Goal: Task Accomplishment & Management: Manage account settings

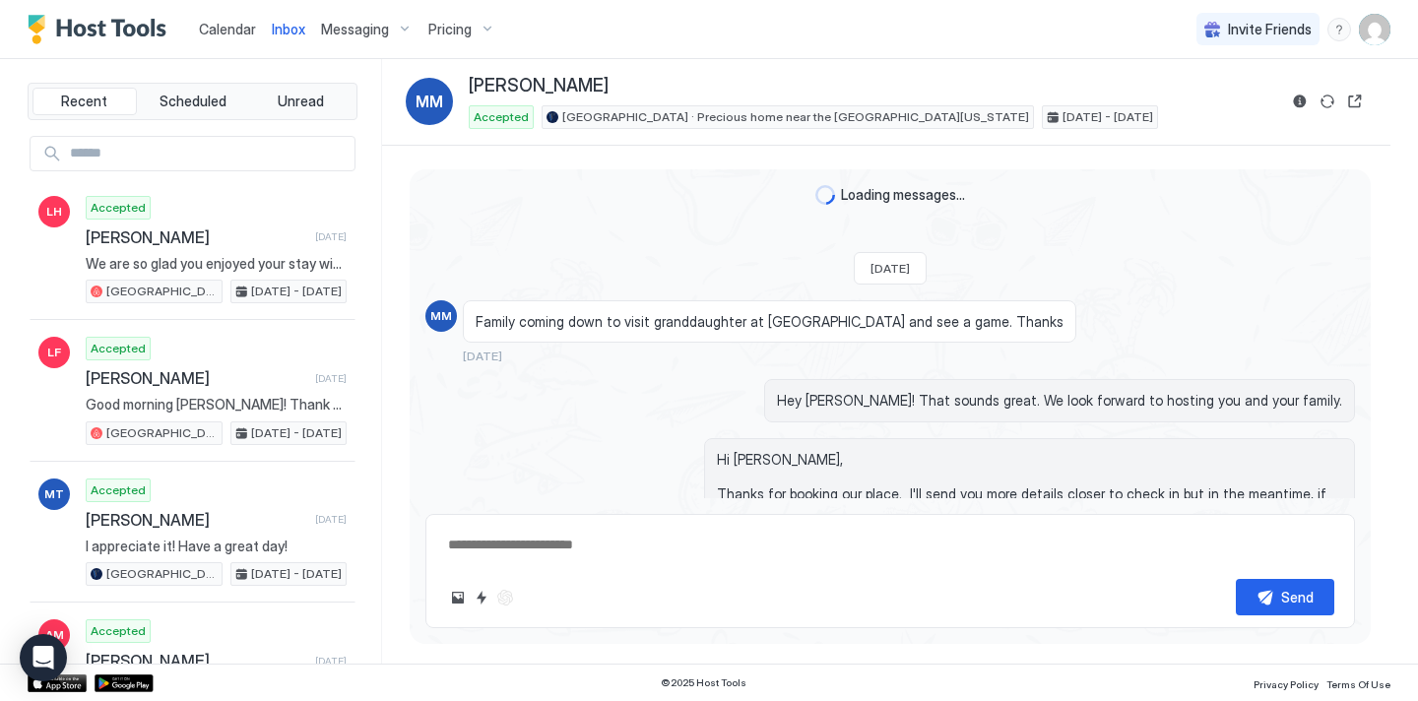
scroll to position [1016, 0]
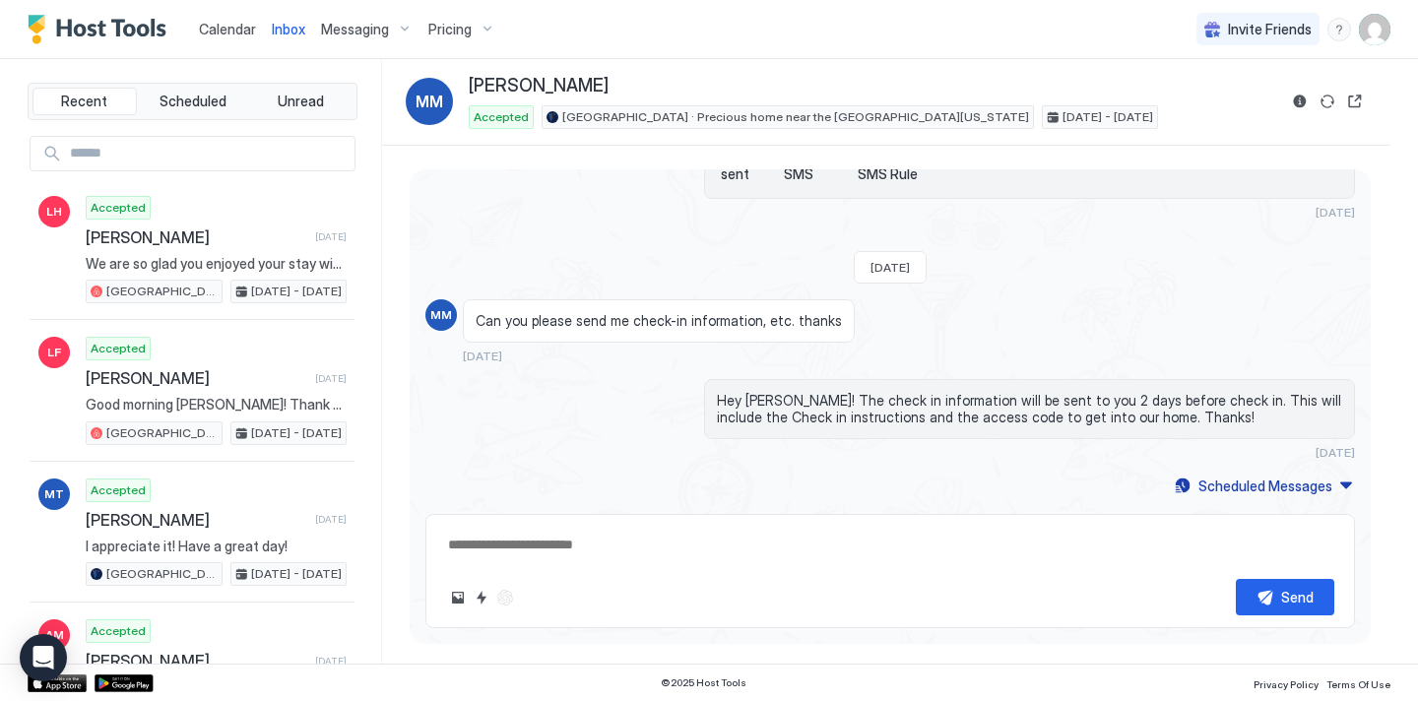
click at [447, 34] on span "Pricing" at bounding box center [449, 30] width 43 height 18
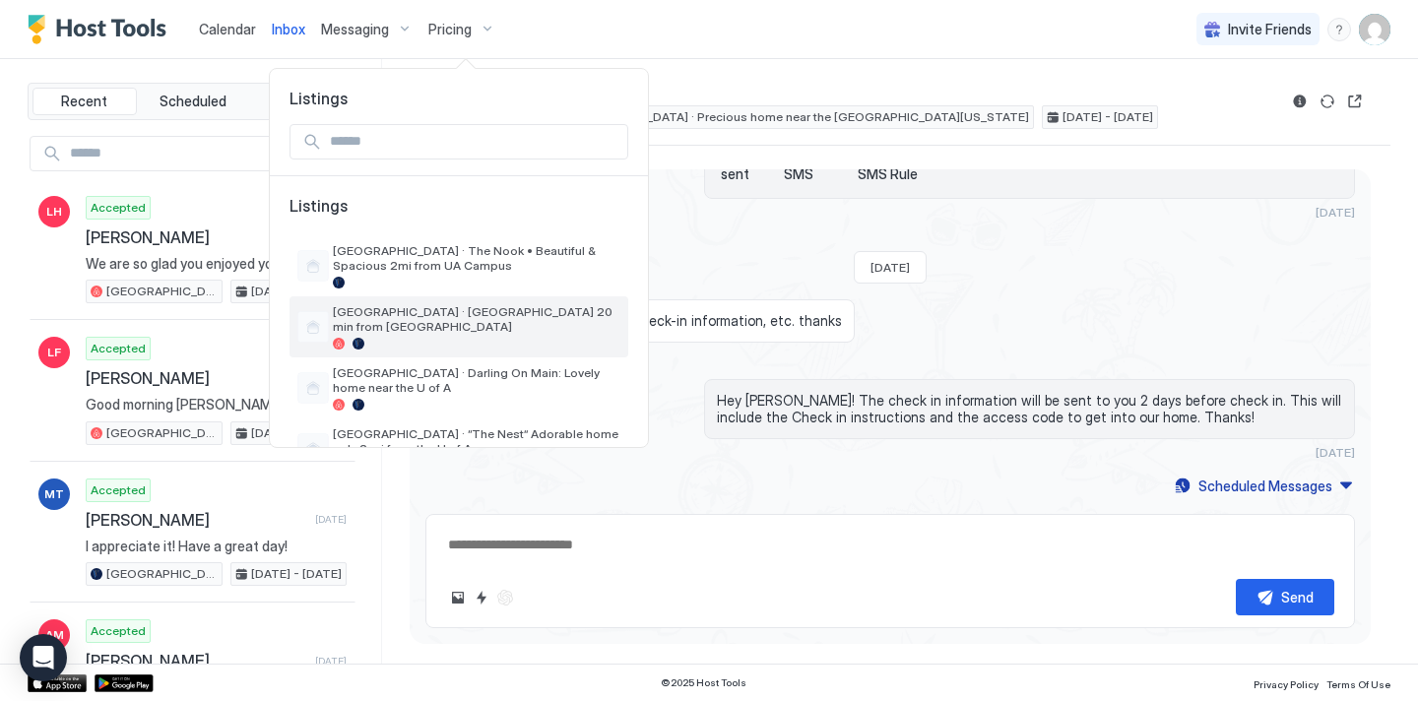
type textarea "*"
click at [489, 310] on span "[GEOGRAPHIC_DATA] · [GEOGRAPHIC_DATA] 20 min from [GEOGRAPHIC_DATA]" at bounding box center [477, 319] width 288 height 30
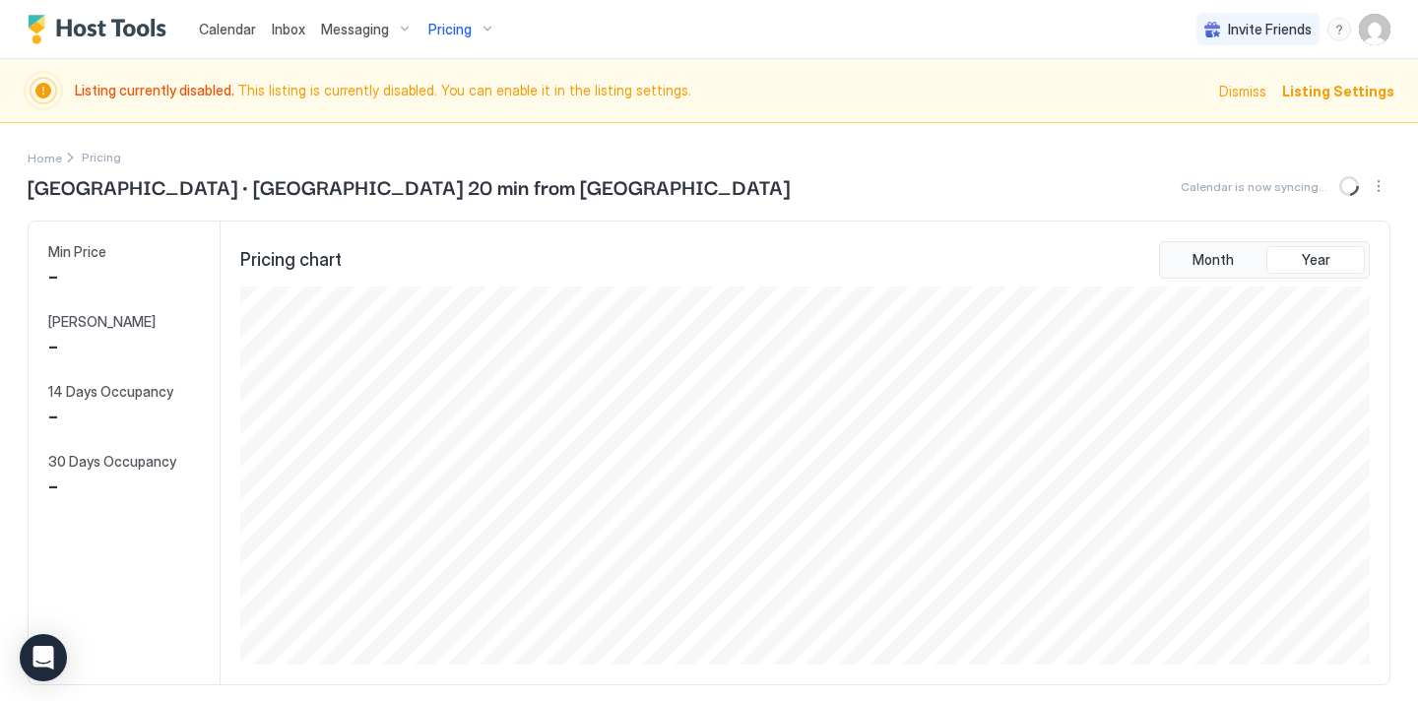
scroll to position [378, 1134]
click at [457, 15] on div "Pricing" at bounding box center [462, 29] width 83 height 33
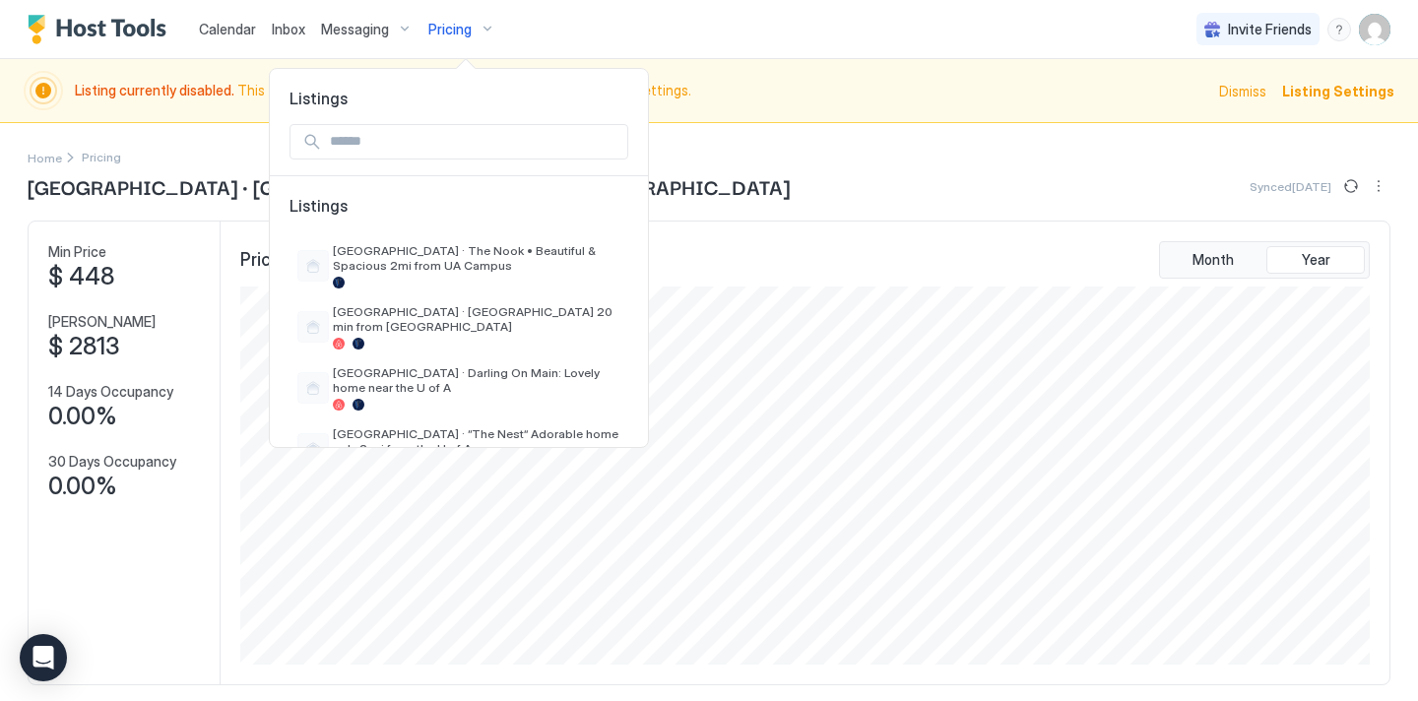
click at [937, 65] on div at bounding box center [709, 350] width 1418 height 701
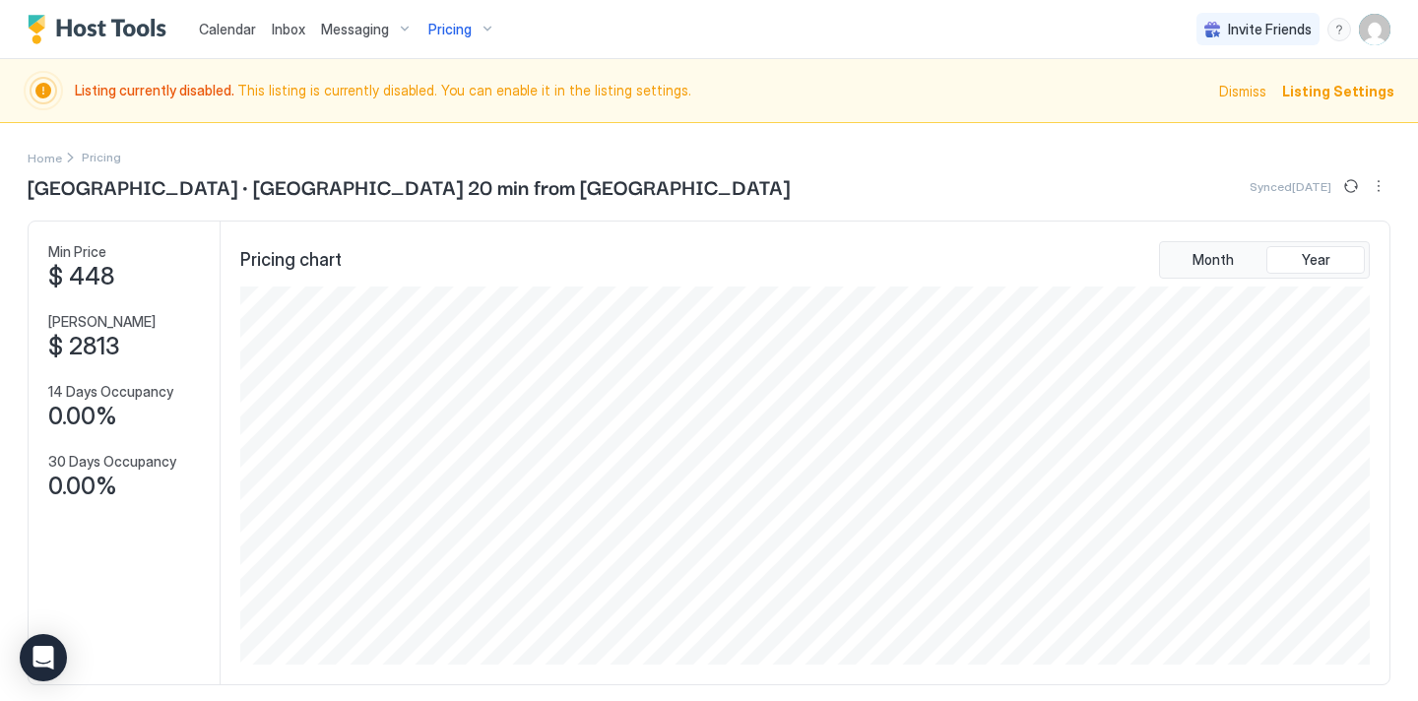
click at [1301, 93] on span "Listing Settings" at bounding box center [1338, 91] width 112 height 21
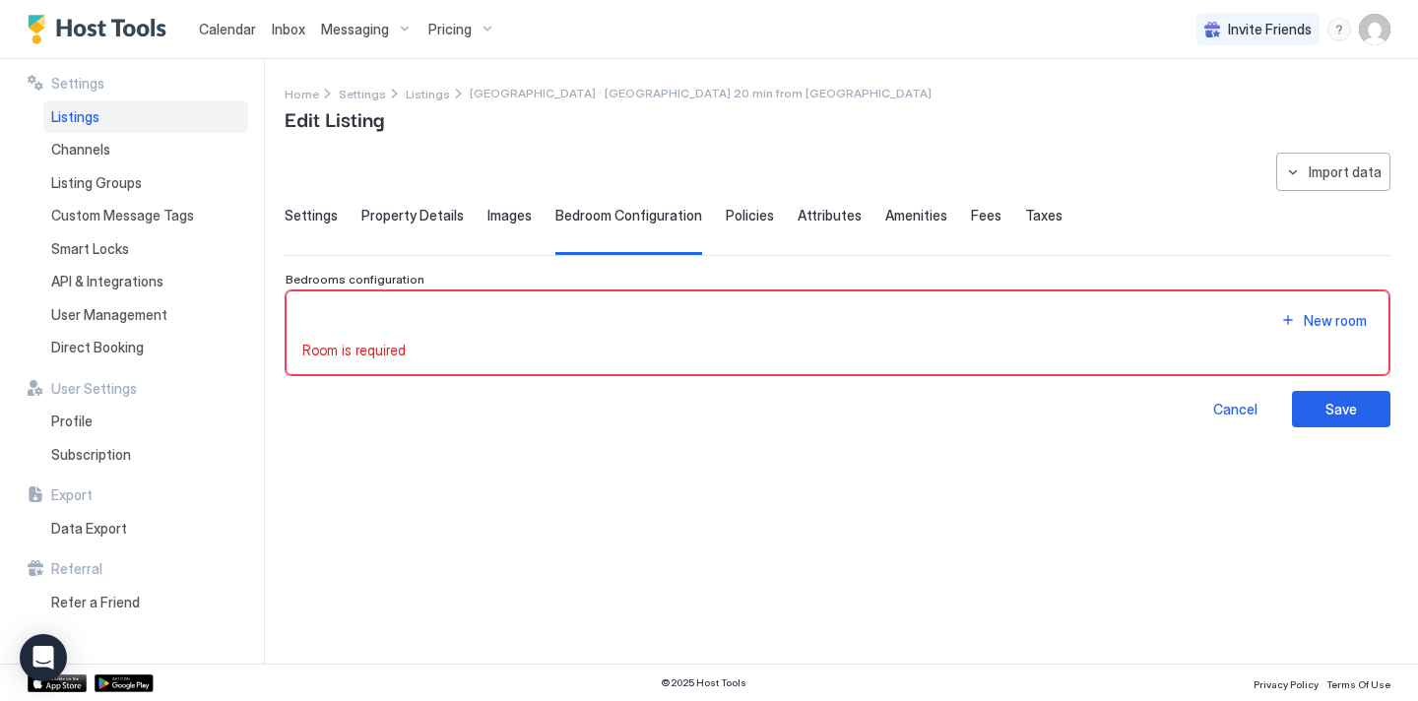
click at [231, 30] on span "Calendar" at bounding box center [227, 29] width 57 height 17
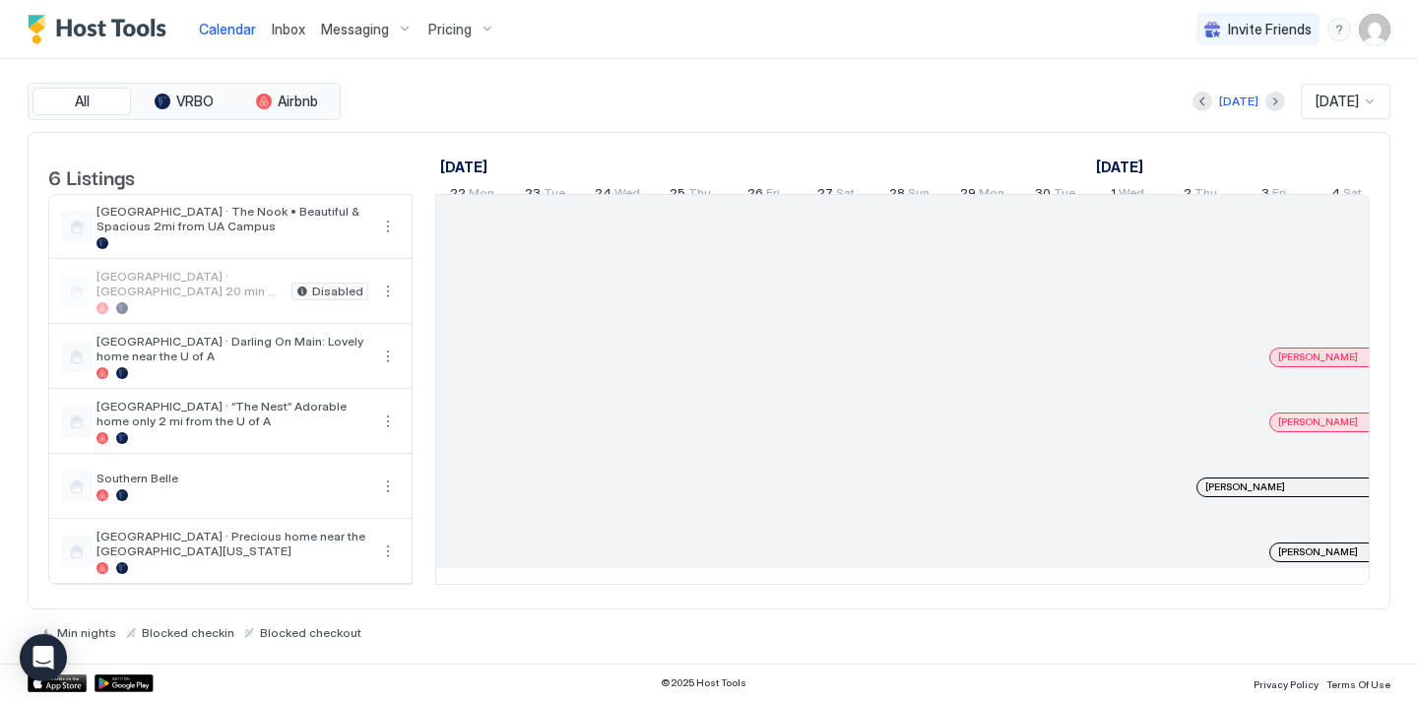
scroll to position [0, 1094]
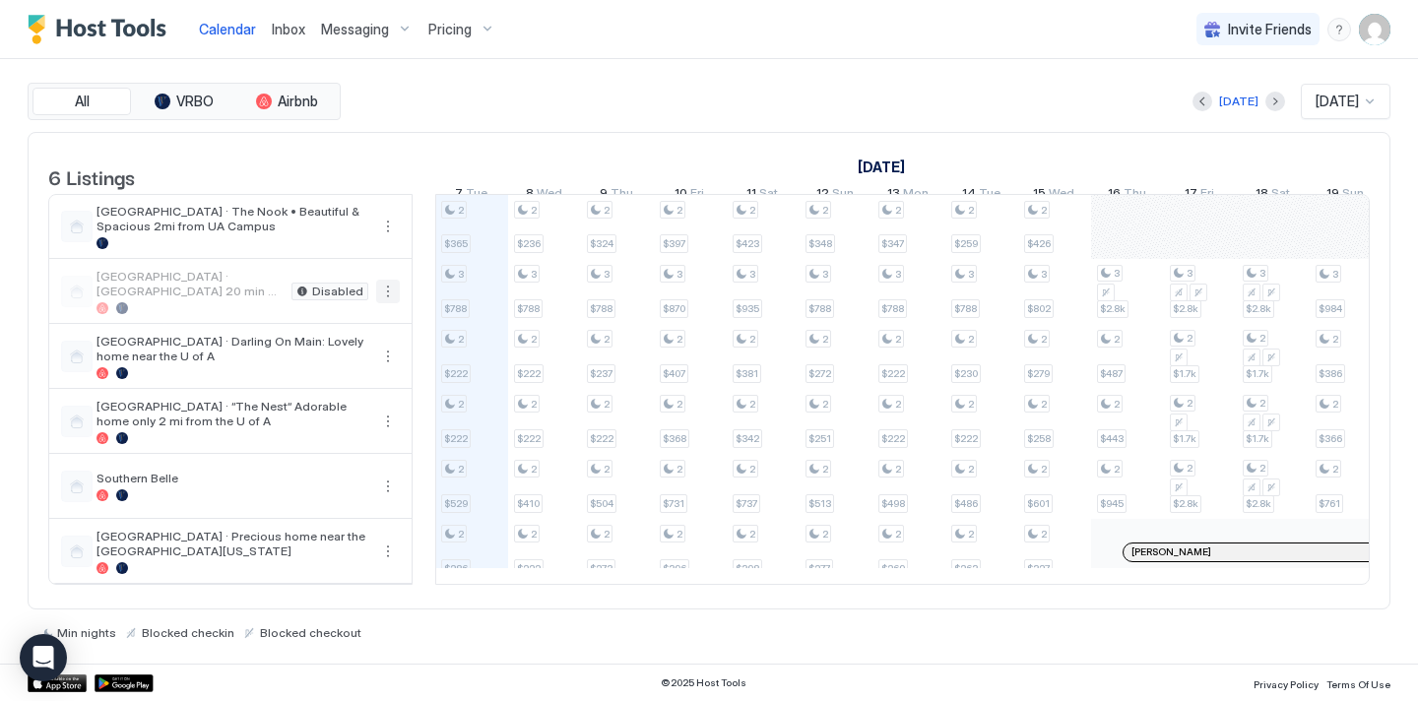
click at [390, 303] on button "More options" at bounding box center [388, 292] width 24 height 24
click at [520, 138] on div at bounding box center [709, 350] width 1418 height 701
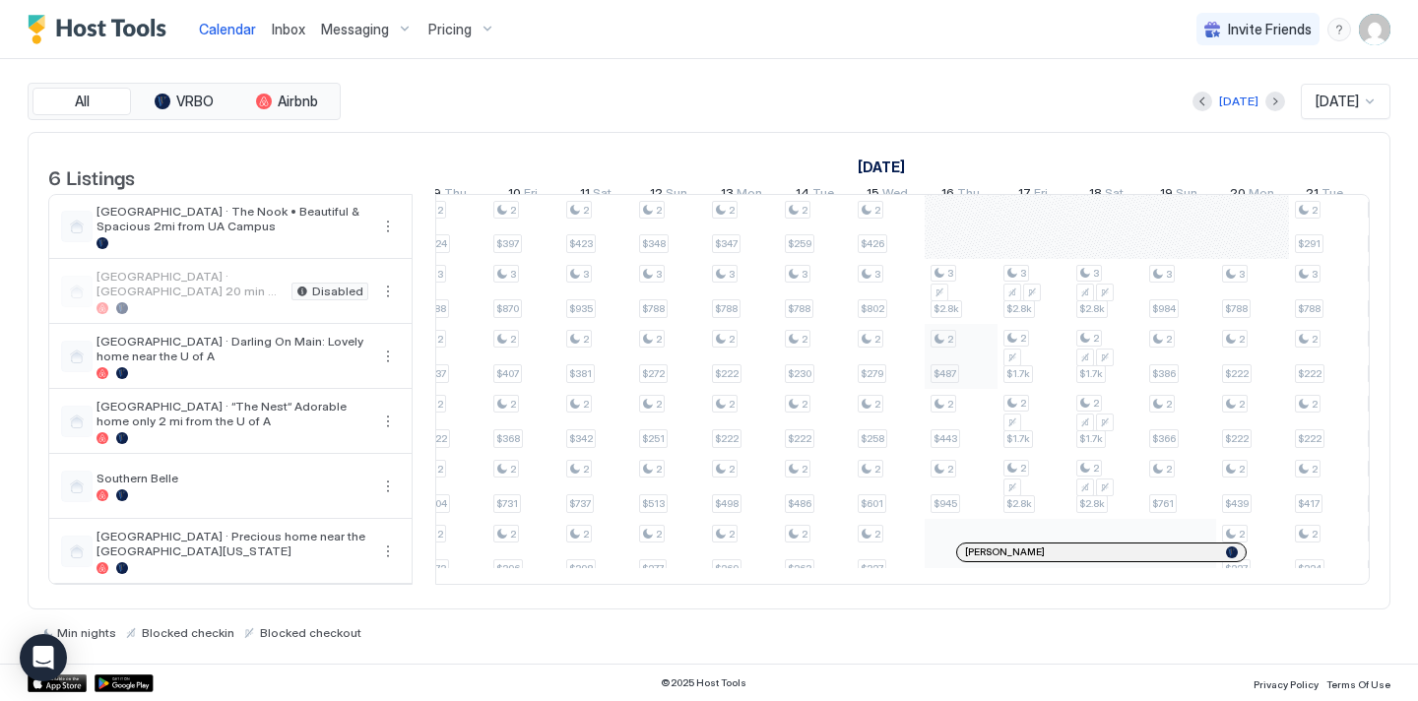
scroll to position [0, 1265]
click at [436, 35] on span "Pricing" at bounding box center [449, 30] width 43 height 18
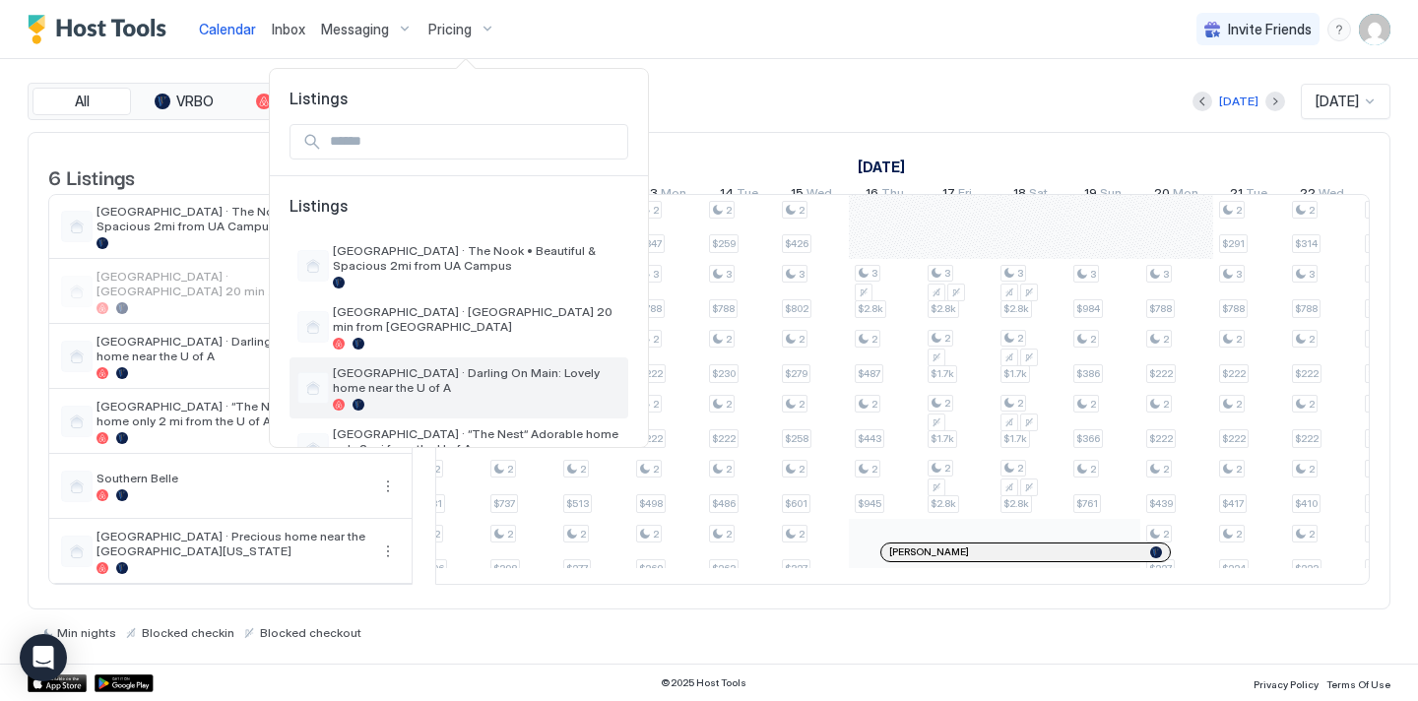
click at [409, 382] on span "[GEOGRAPHIC_DATA] · Darling On Main: Lovely home near the U of A" at bounding box center [477, 380] width 288 height 30
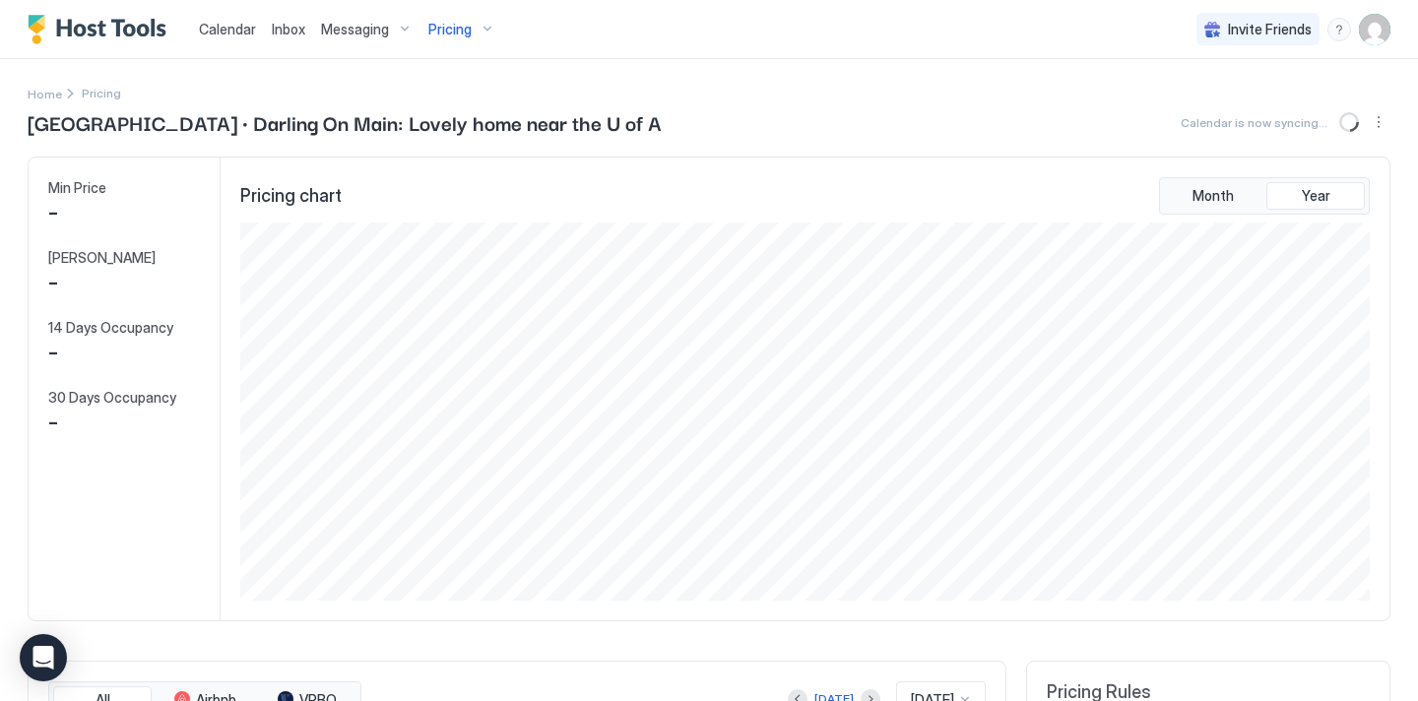
scroll to position [378, 1134]
click at [1348, 126] on button "Sync prices" at bounding box center [1352, 122] width 24 height 24
click at [457, 18] on div "Pricing" at bounding box center [462, 29] width 83 height 33
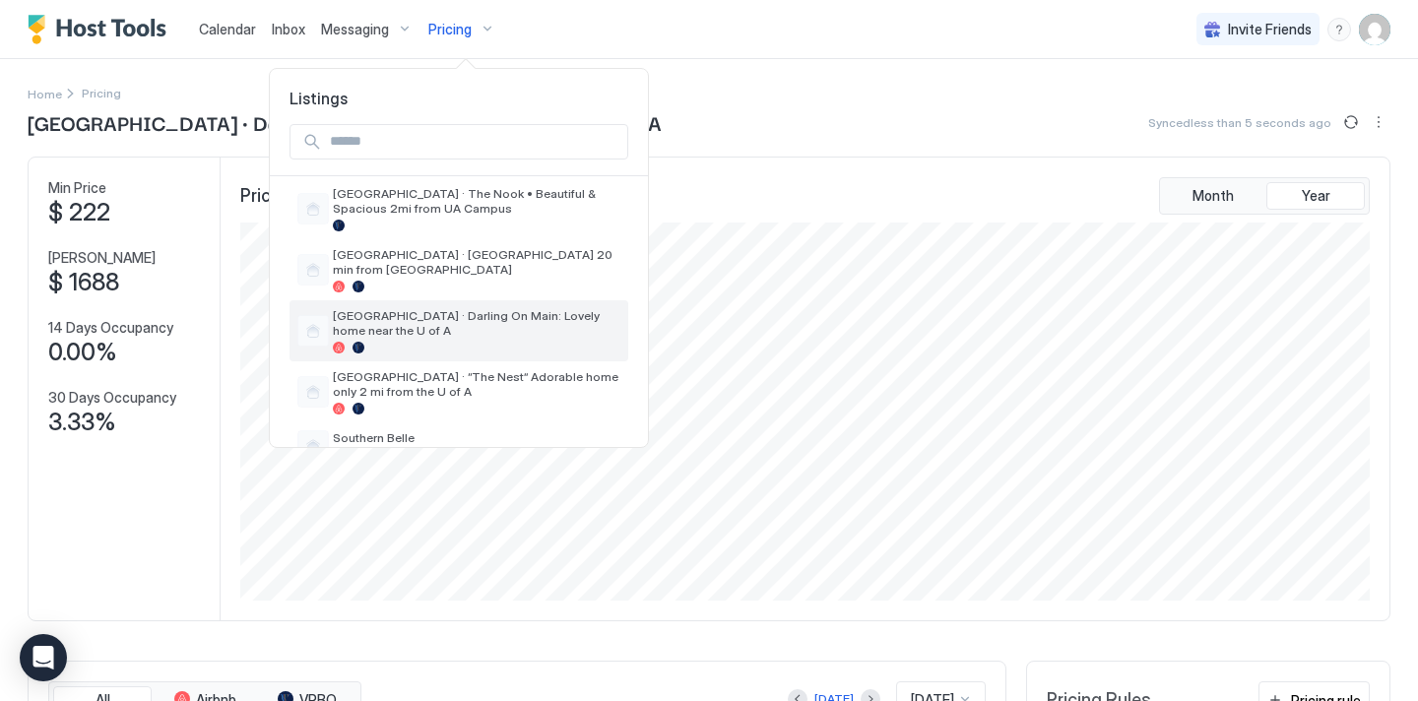
scroll to position [59, 0]
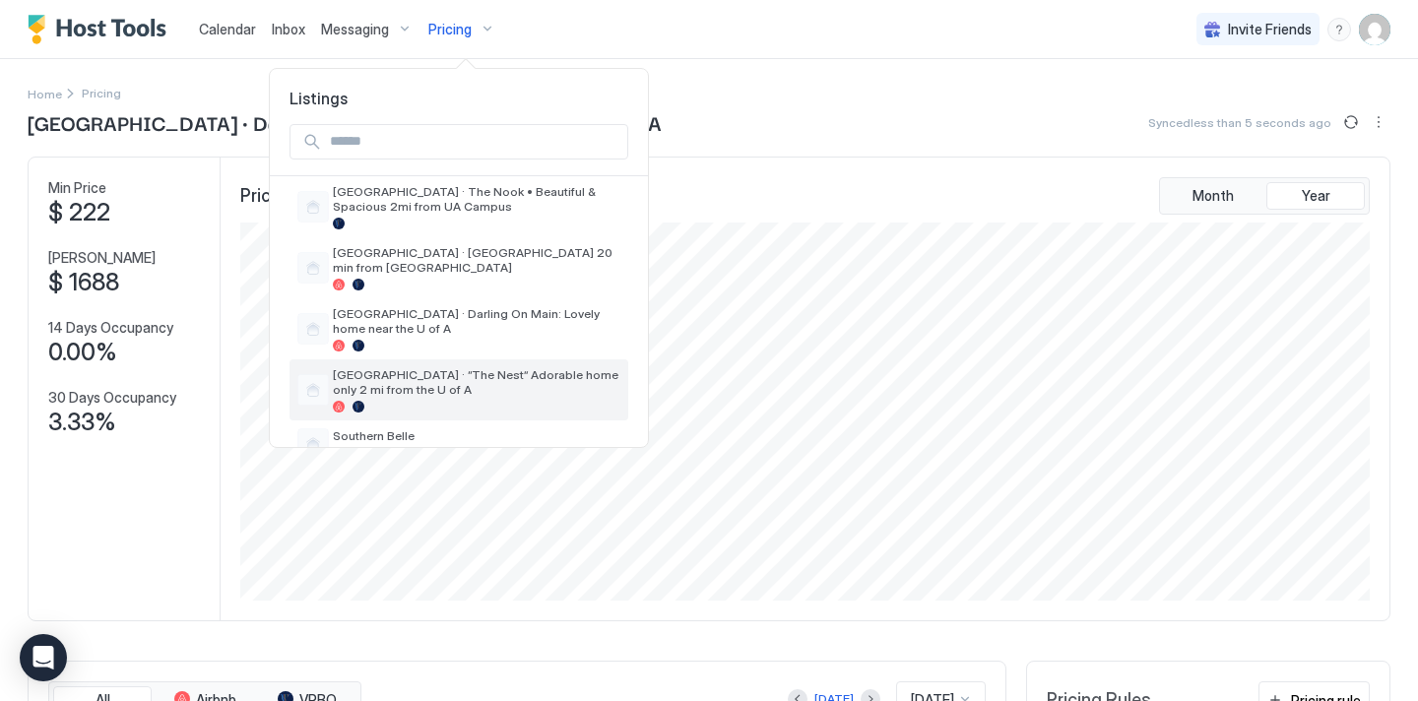
click at [403, 389] on span "[GEOGRAPHIC_DATA] · “The Nest” Adorable home only 2 mi from the U of A" at bounding box center [477, 382] width 288 height 30
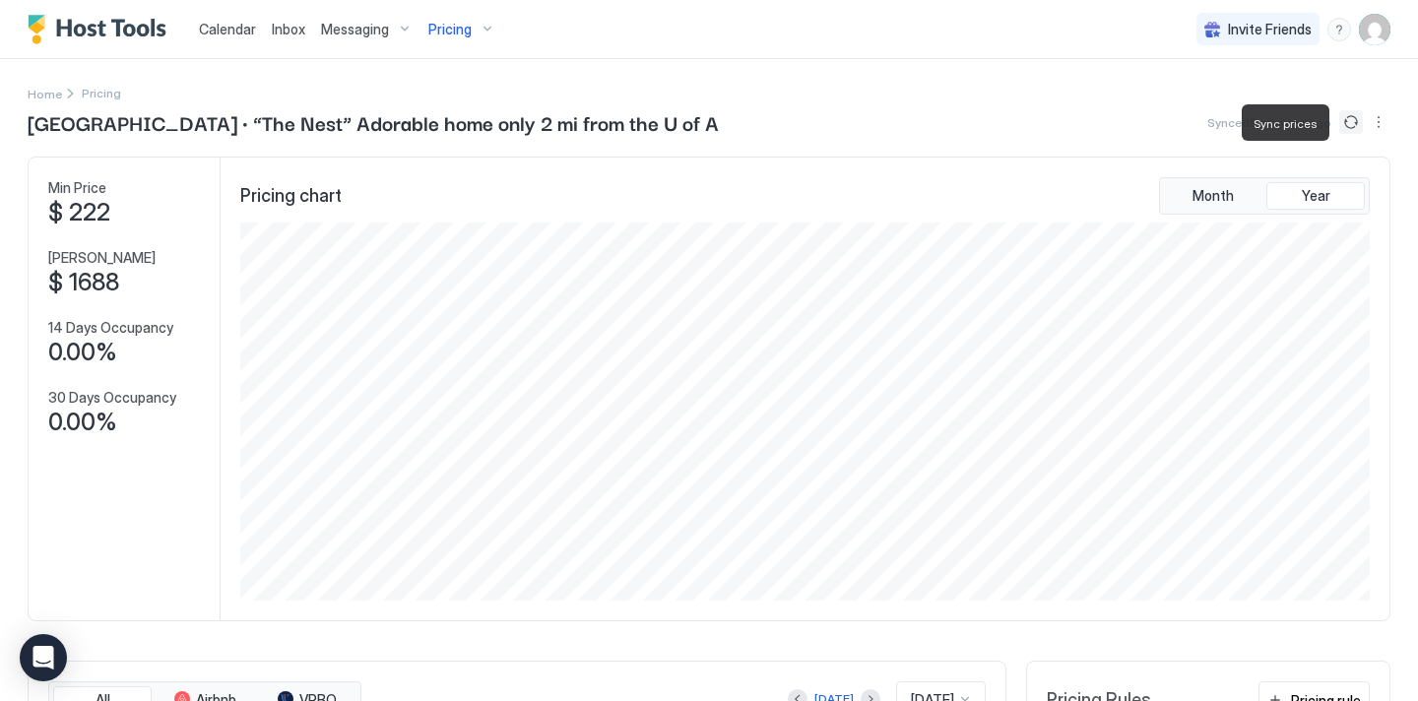
click at [1349, 129] on button "Sync prices" at bounding box center [1352, 122] width 24 height 24
click at [446, 38] on div "Pricing" at bounding box center [462, 29] width 83 height 33
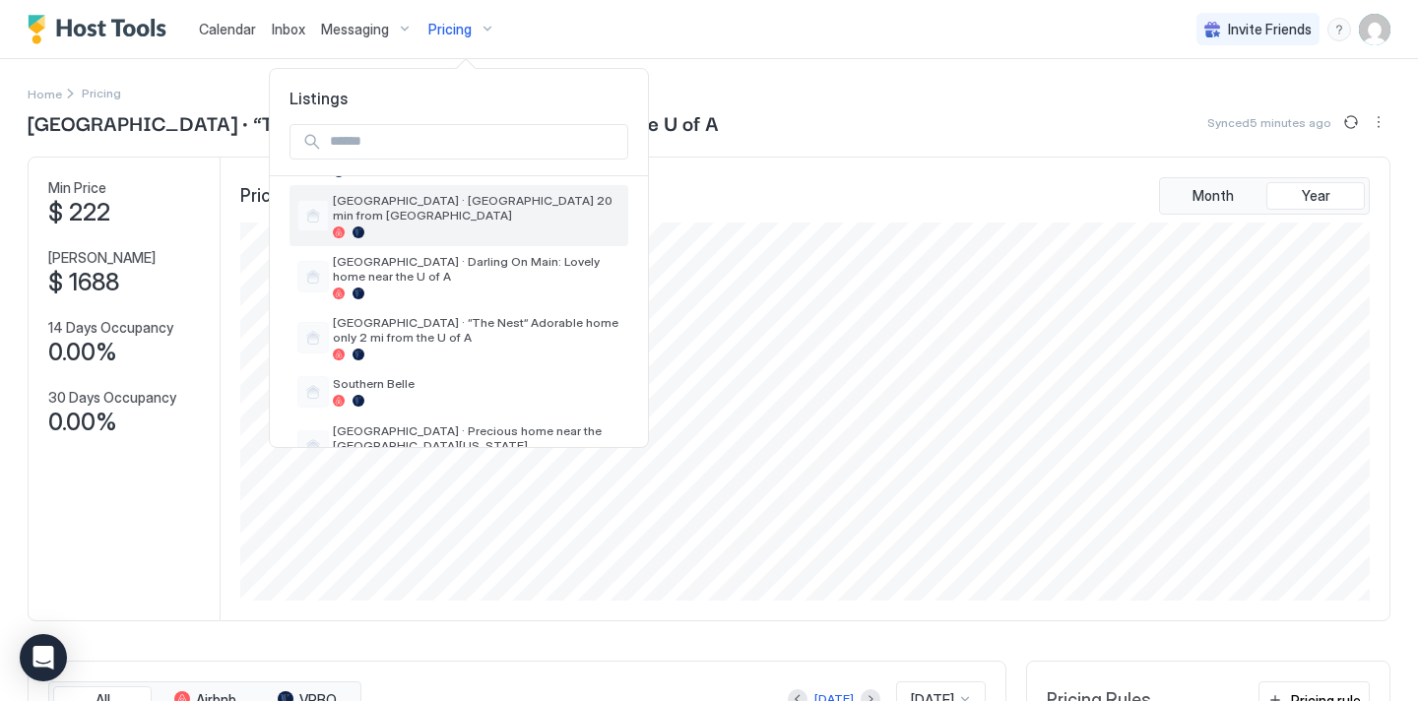
scroll to position [116, 0]
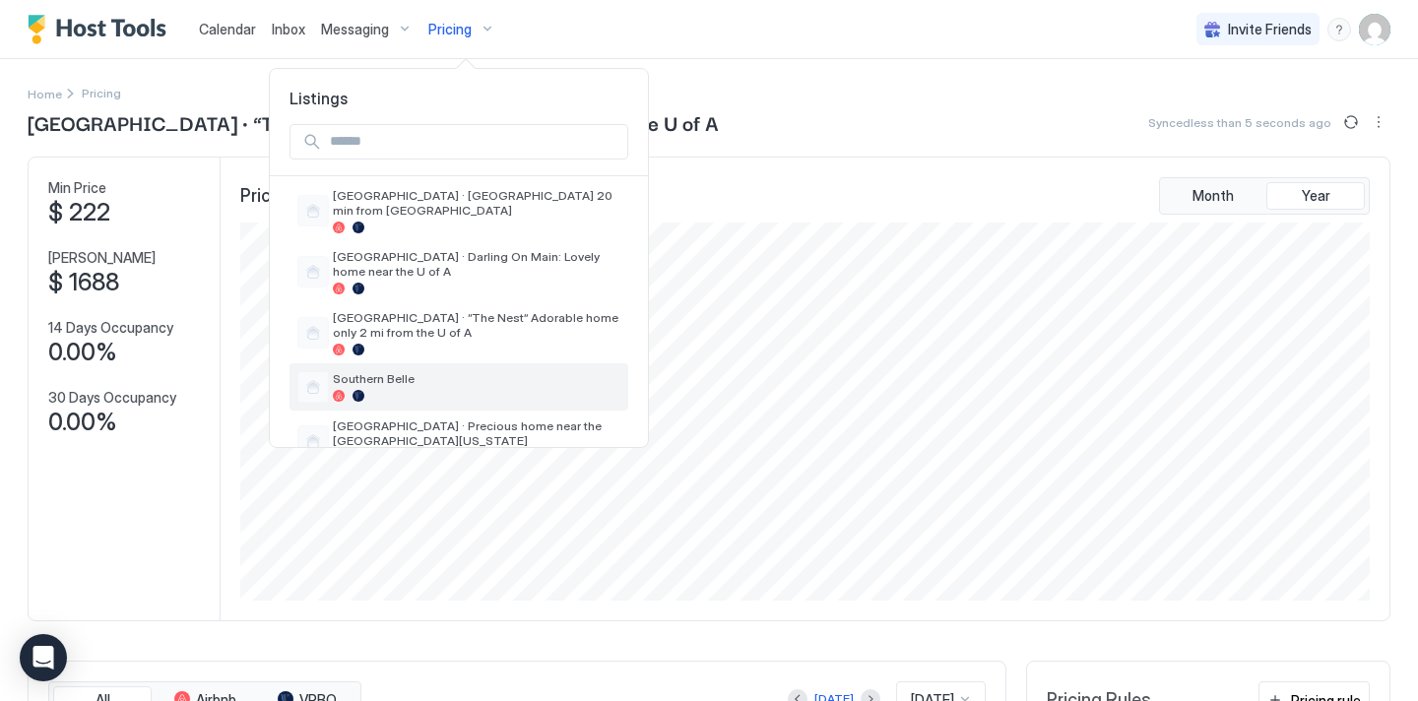
click at [406, 387] on div "Southern Belle" at bounding box center [477, 386] width 288 height 31
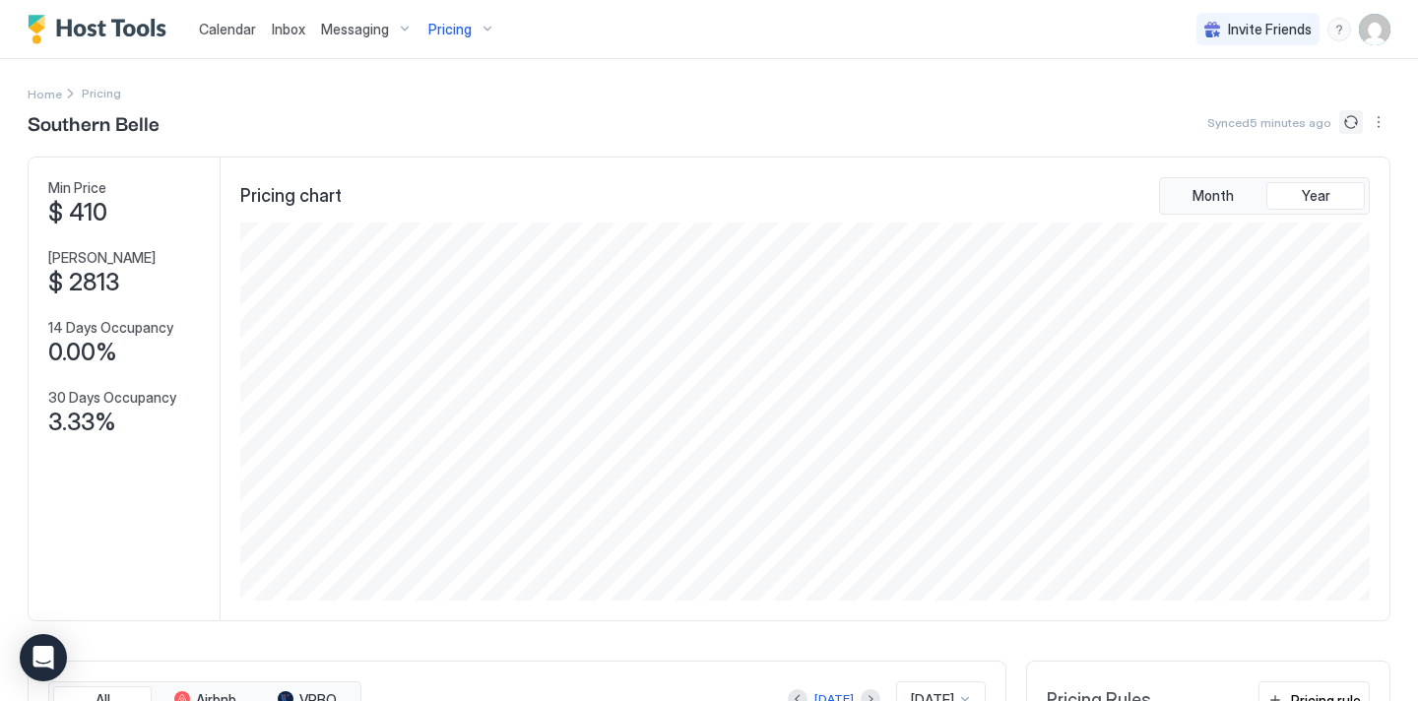
click at [1350, 127] on button "Sync prices" at bounding box center [1352, 122] width 24 height 24
click at [467, 39] on div "Pricing" at bounding box center [462, 29] width 83 height 33
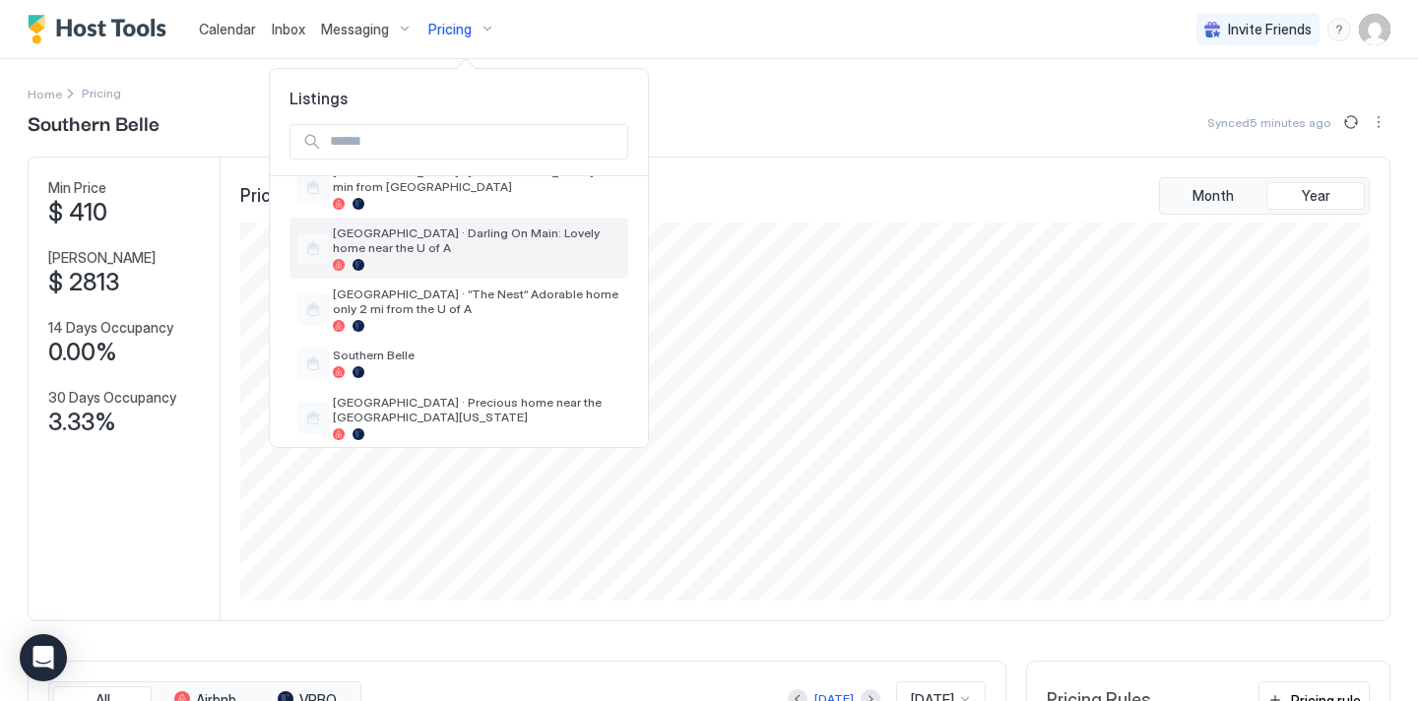
scroll to position [161, 0]
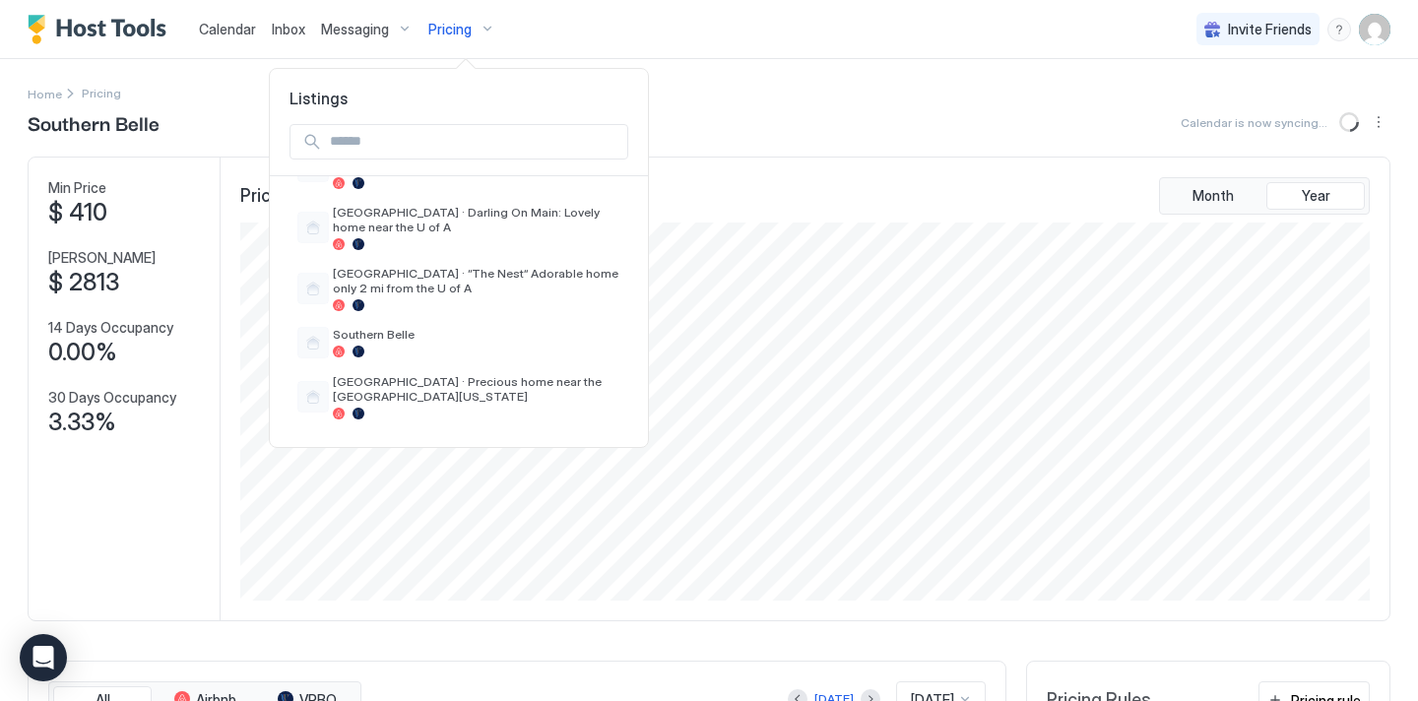
click at [910, 195] on div at bounding box center [709, 350] width 1418 height 701
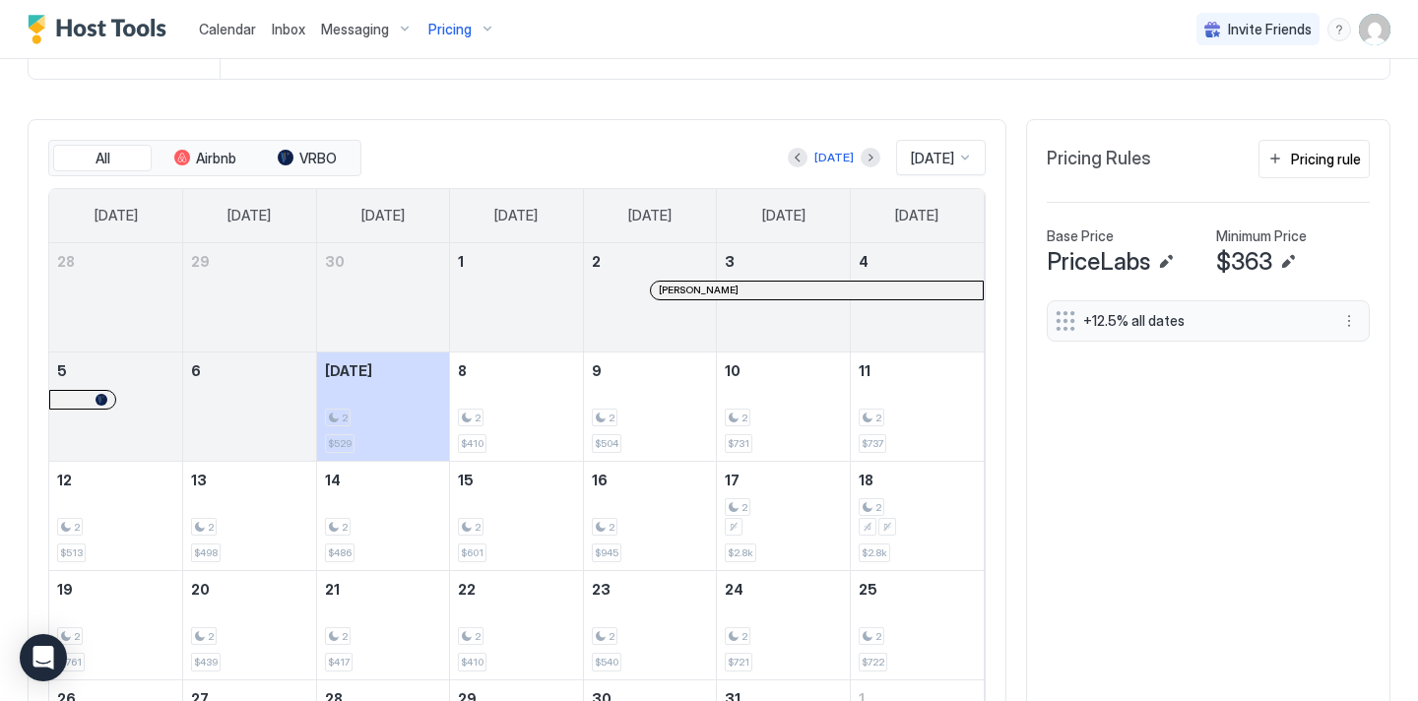
scroll to position [559, 0]
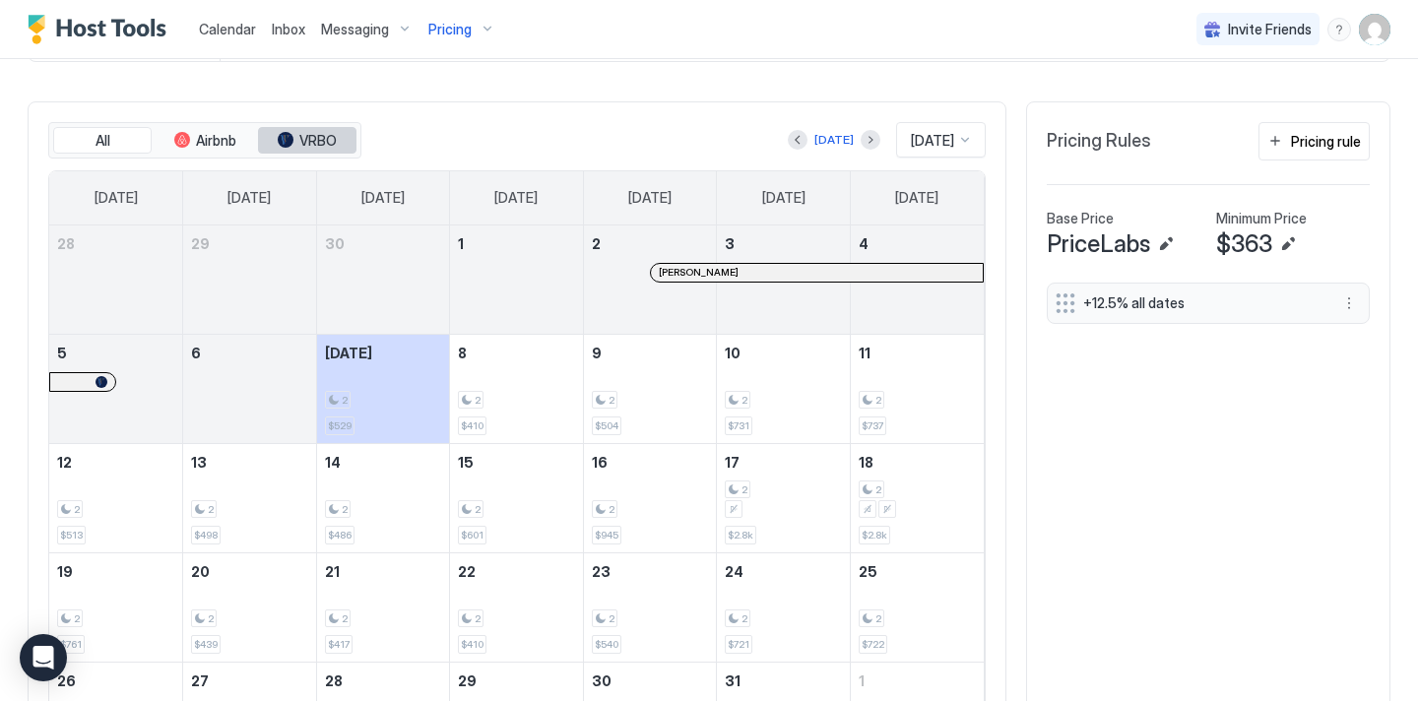
click at [332, 145] on span "VRBO" at bounding box center [317, 141] width 37 height 18
